Goal: Information Seeking & Learning: Understand process/instructions

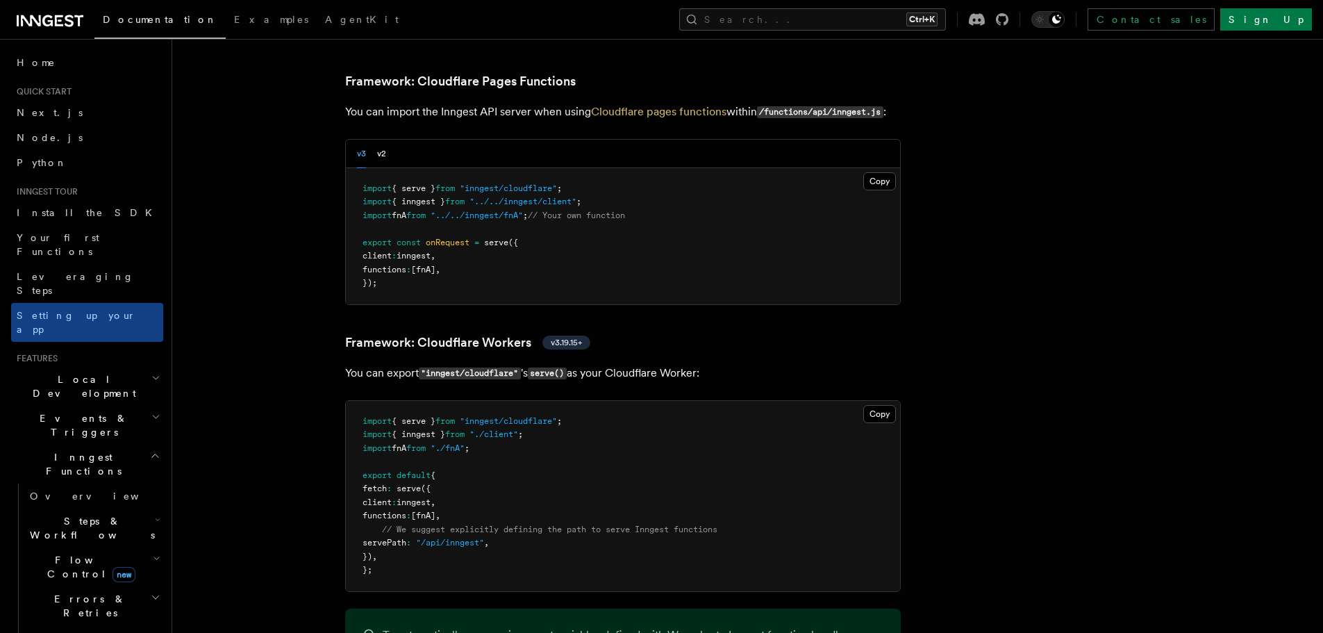
scroll to position [2222, 0]
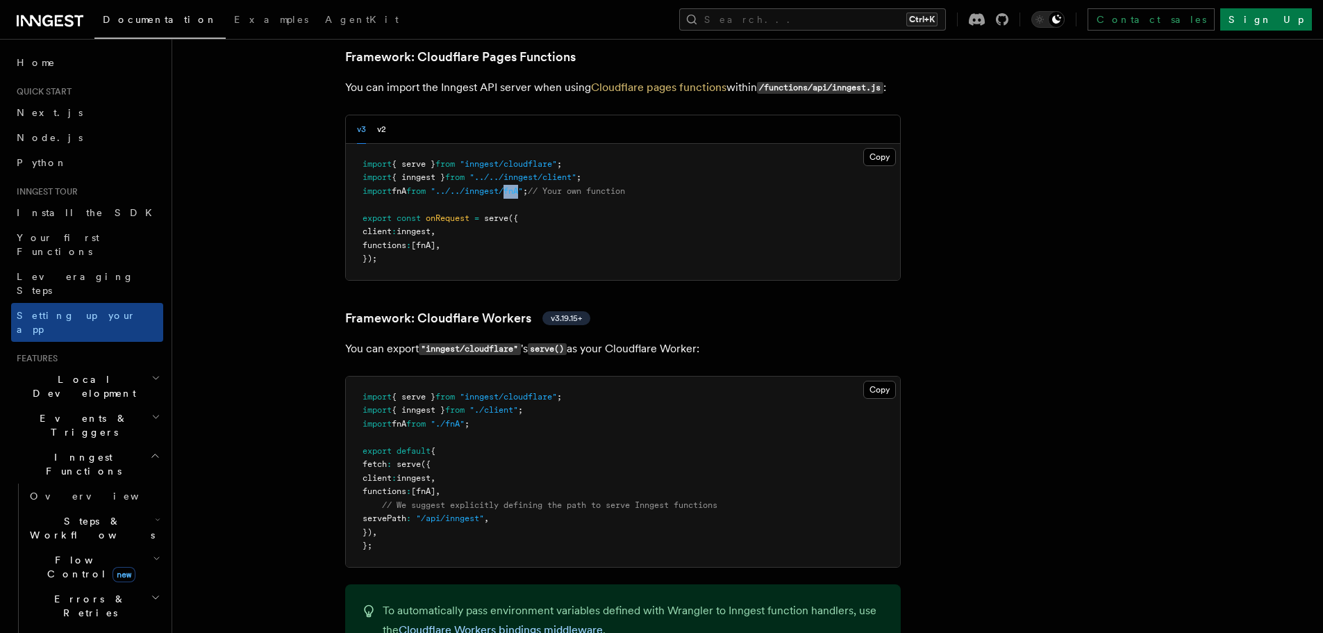
drag, startPoint x: 517, startPoint y: 131, endPoint x: 534, endPoint y: 131, distance: 17.4
click at [523, 186] on span ""../../inngest/fnA"" at bounding box center [477, 191] width 92 height 10
click at [676, 181] on pre "import { serve } from "inngest/cloudflare" ; import { inngest } from "../../inn…" at bounding box center [623, 212] width 554 height 136
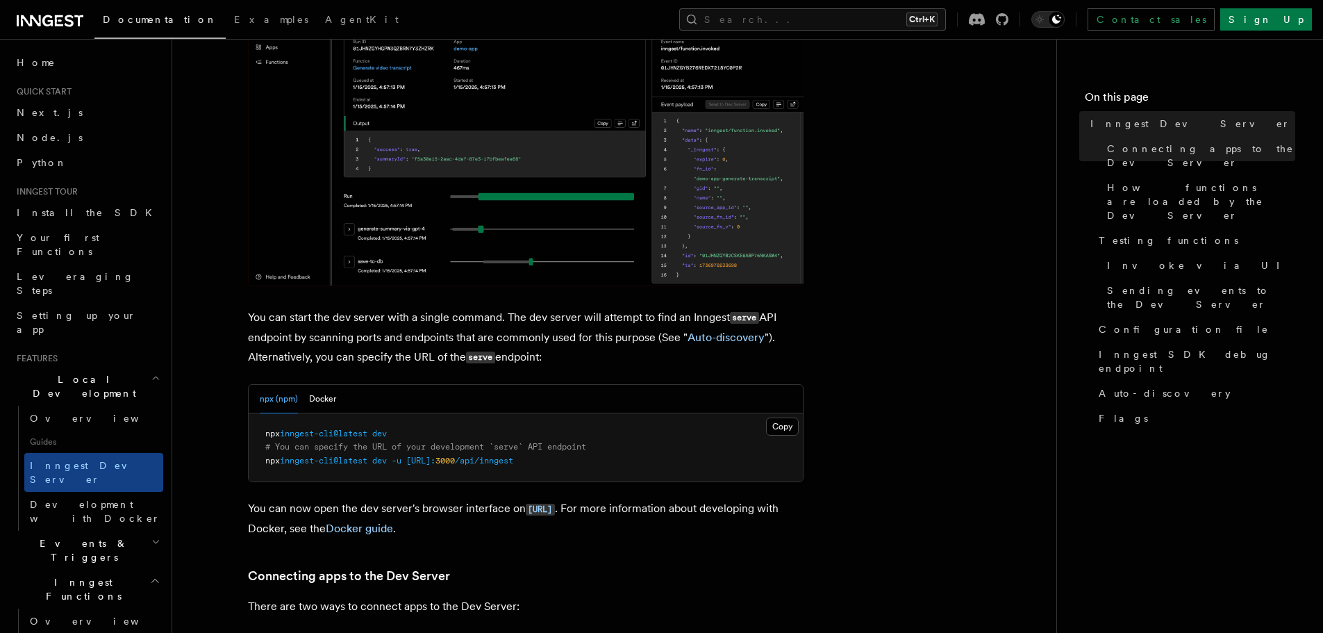
scroll to position [347, 0]
